Goal: Download file/media

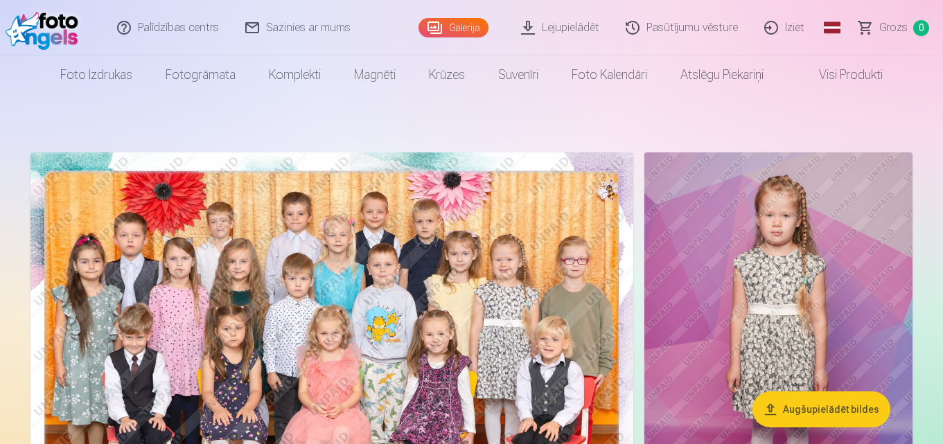
drag, startPoint x: 942, startPoint y: 12, endPoint x: 945, endPoint y: 20, distance: 8.1
click at [943, 20] on html "Palīdzības centrs Sazinies ar mums Galerija Lejupielādēt Pasūtījumu vēsture Izi…" at bounding box center [471, 222] width 943 height 444
click at [566, 27] on link "Lejupielādēt" at bounding box center [561, 27] width 105 height 55
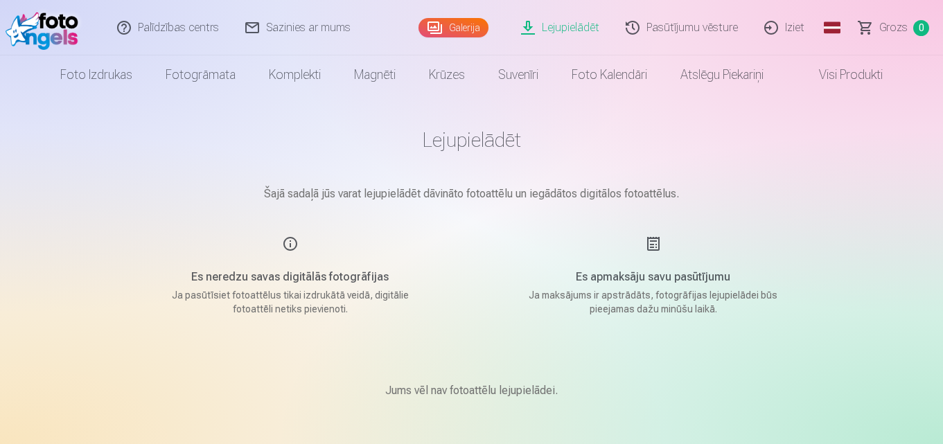
click at [655, 245] on div "Es apmaksāju savu pasūtījumu Ja maksājums ir apstrādāts, fotogrāfijas lejupielā…" at bounding box center [654, 276] width 330 height 80
click at [672, 304] on p "Ja maksājums ir apstrādāts, fotogrāfijas lejupielādei būs pieejamas dažu minūšu…" at bounding box center [653, 302] width 263 height 28
click at [689, 333] on main "Lejupielādēt Šajā sadaļā jūs varat lejupielādēt dāvināto fotoattēlu un iegādāto…" at bounding box center [471, 280] width 693 height 372
click at [513, 395] on p "Jums vēl nav fotoattēlu lejupielādei." at bounding box center [471, 391] width 173 height 17
click at [515, 394] on p "Jums vēl nav fotoattēlu lejupielādei." at bounding box center [471, 391] width 173 height 17
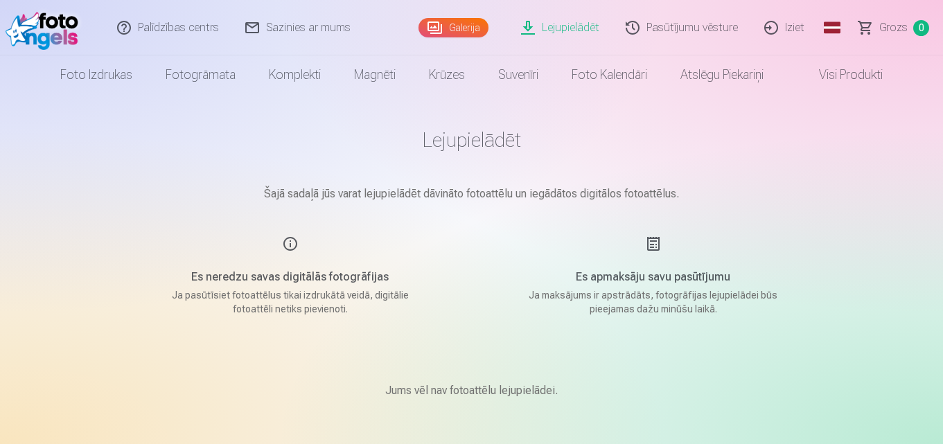
click at [547, 395] on p "Jums vēl nav fotoattēlu lejupielādei." at bounding box center [471, 391] width 173 height 17
click at [454, 28] on link "Galerija" at bounding box center [454, 27] width 70 height 19
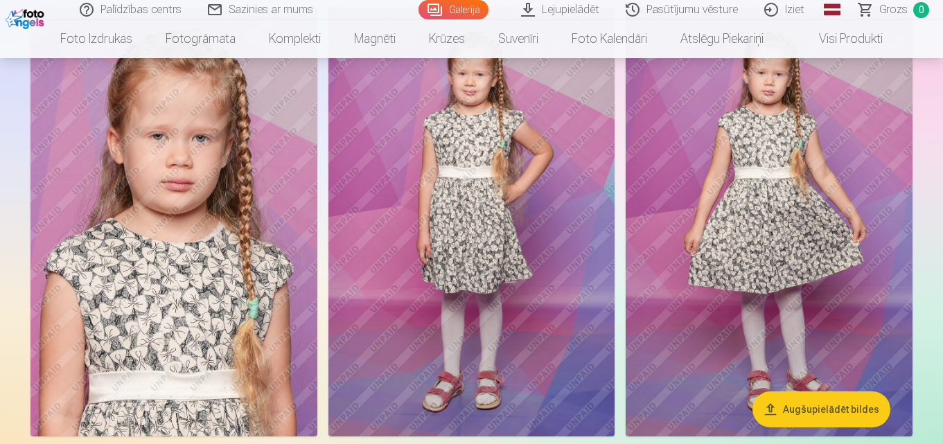
scroll to position [579, 0]
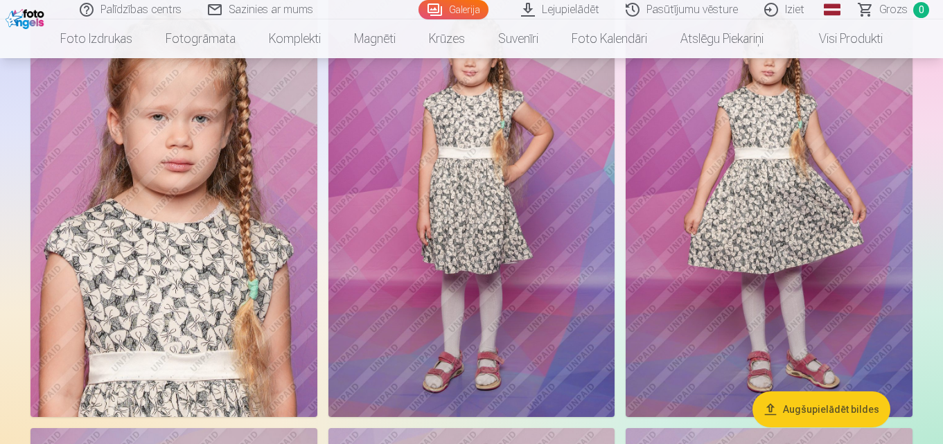
click at [778, 184] on img at bounding box center [769, 203] width 287 height 430
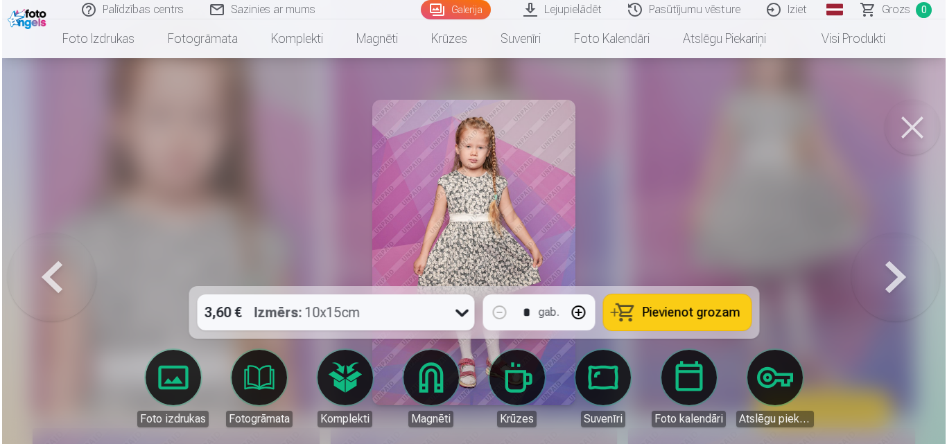
scroll to position [580, 0]
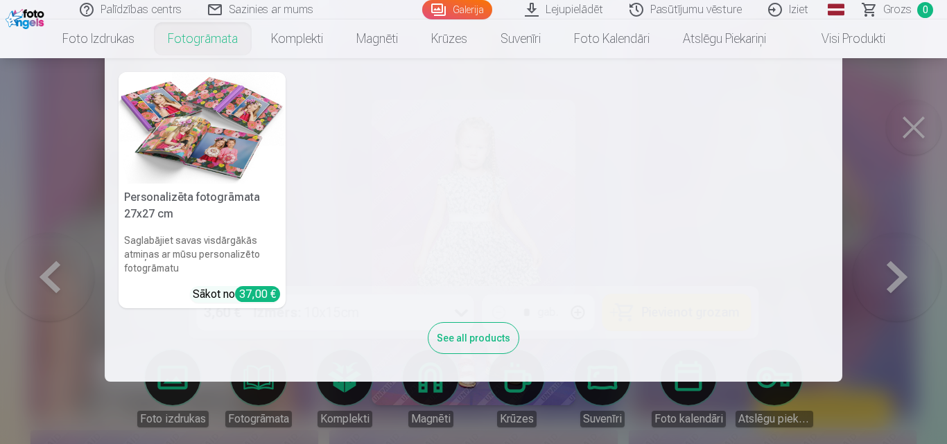
click at [916, 224] on nav "Personalizēta fotogrāmata 27x27 cm Saglabājiet savas visdārgākās atmiņas ar mūs…" at bounding box center [473, 220] width 947 height 324
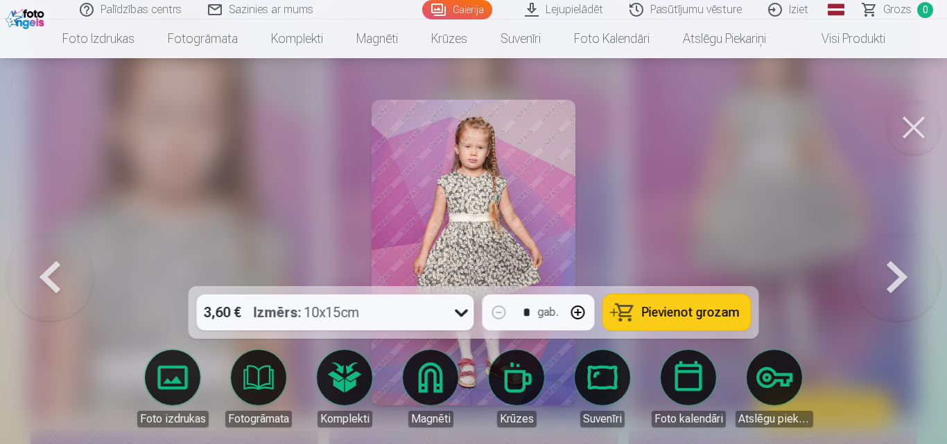
click at [803, 14] on link "Iziet" at bounding box center [788, 9] width 67 height 19
